Goal: Navigation & Orientation: Find specific page/section

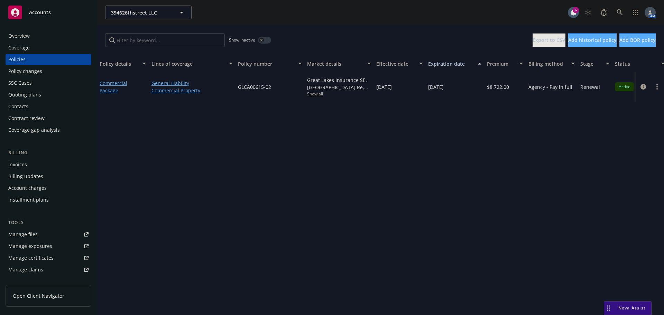
scroll to position [1035, 0]
click at [46, 35] on div "Overview" at bounding box center [48, 35] width 80 height 11
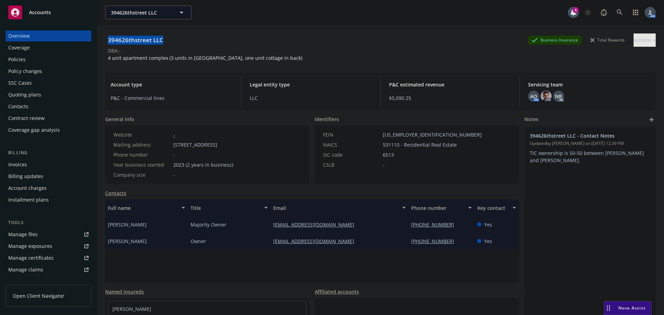
drag, startPoint x: 164, startPoint y: 39, endPoint x: 108, endPoint y: 41, distance: 56.4
click at [108, 41] on div "394626thstreet LLC Business Insurance Total Rewards Actions" at bounding box center [380, 40] width 550 height 14
copy div "394626thstreet LLC"
